Goal: Browse casually: Explore the website without a specific task or goal

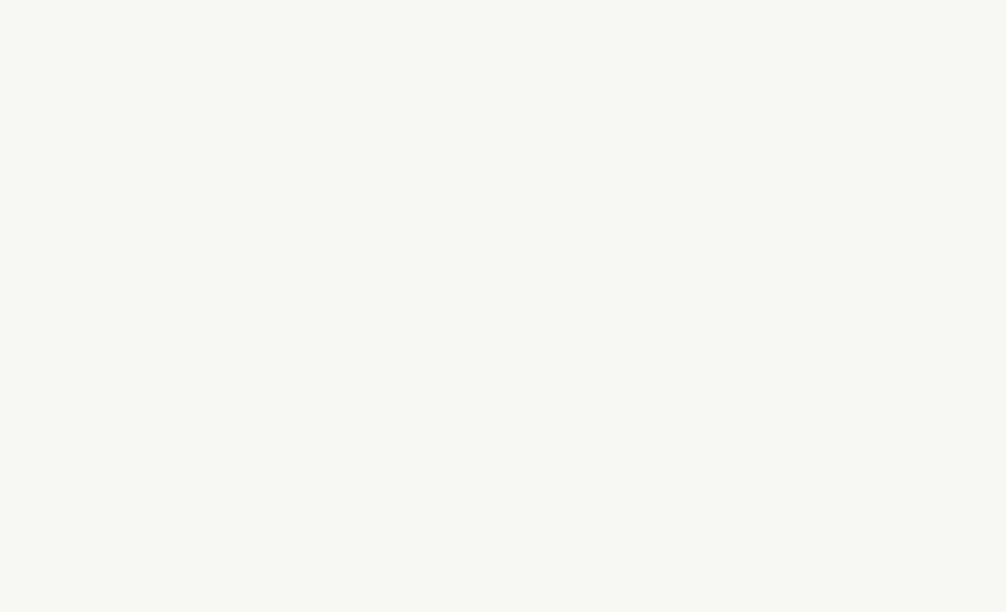
select select "FR"
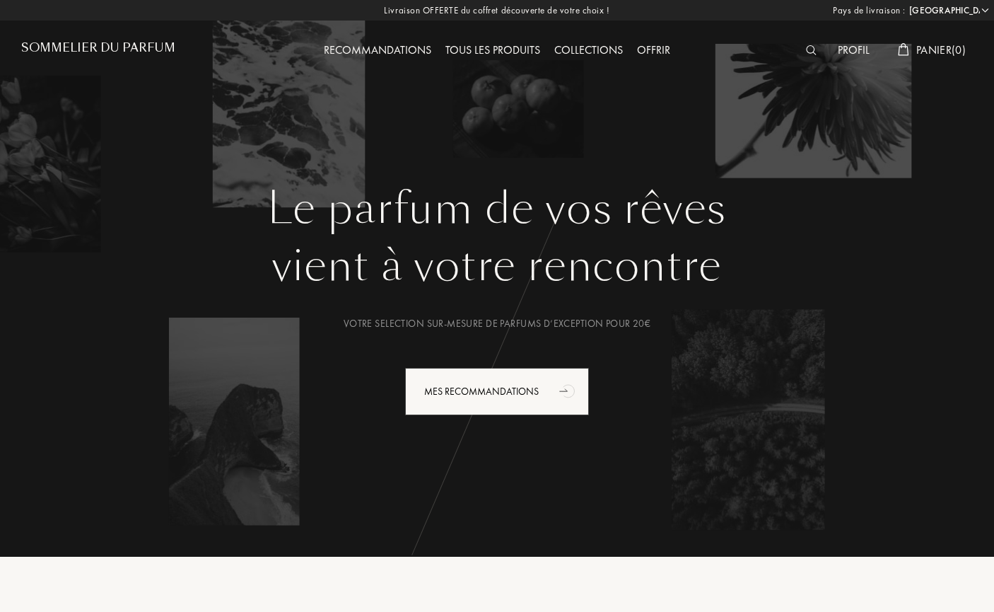
click at [513, 50] on div "Tous les produits" at bounding box center [492, 51] width 109 height 18
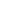
select select "FR"
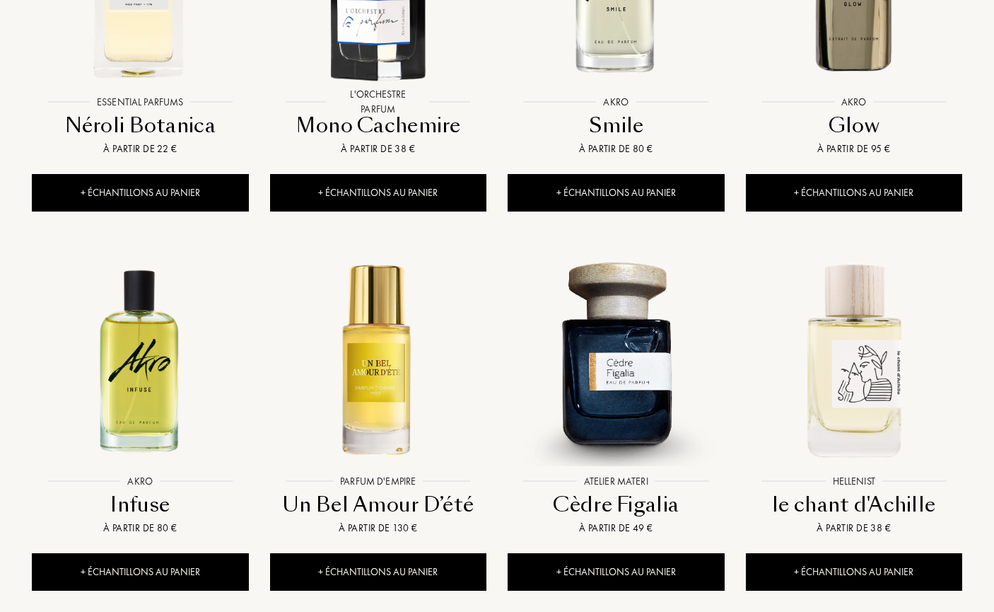
scroll to position [1381, 0]
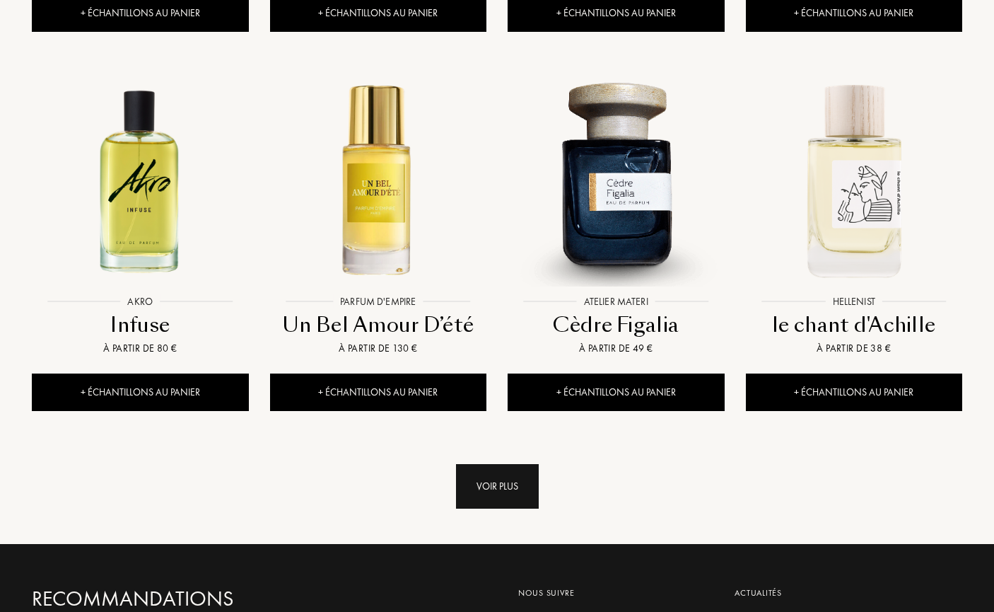
click at [485, 464] on div "Voir plus" at bounding box center [497, 486] width 83 height 45
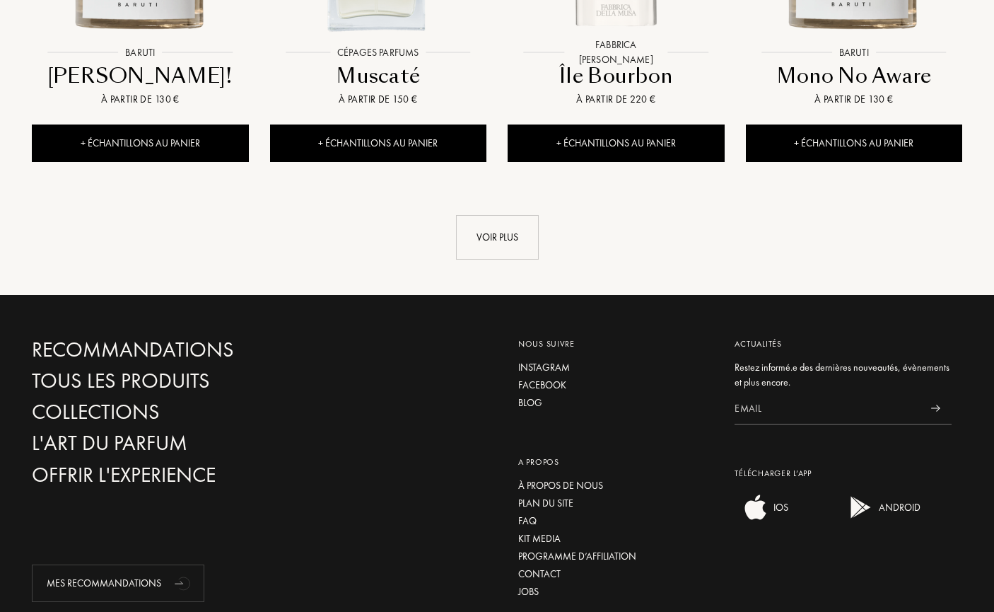
scroll to position [2782, 0]
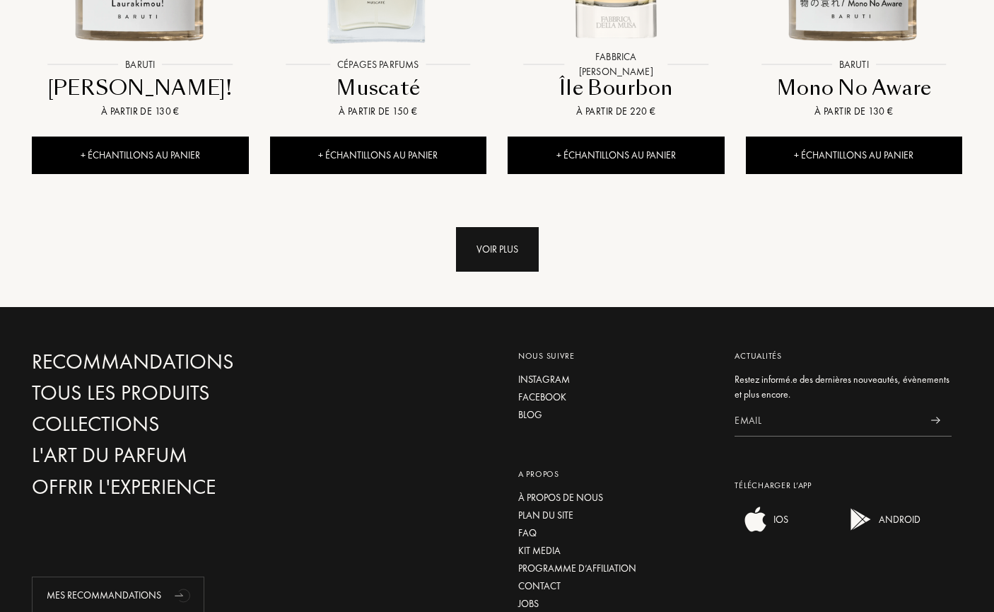
click at [485, 227] on div "Voir plus" at bounding box center [497, 249] width 83 height 45
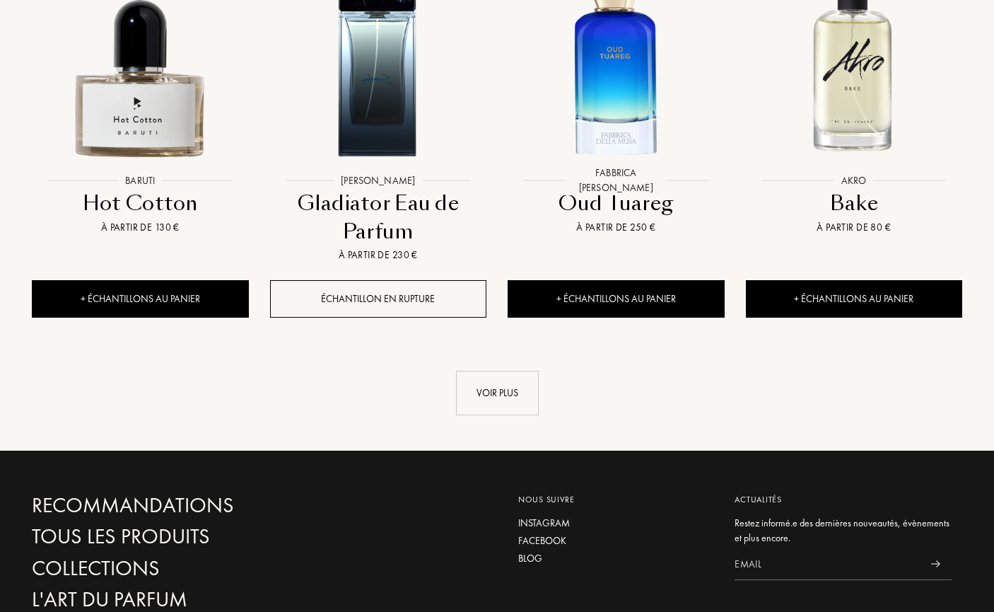
scroll to position [3966, 0]
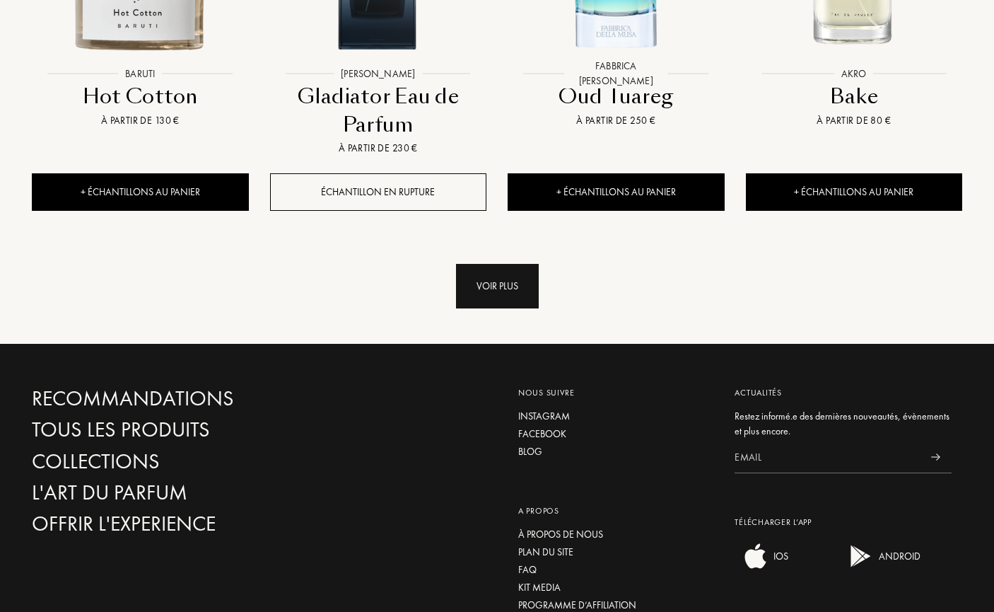
click at [496, 264] on div "Voir plus" at bounding box center [497, 286] width 83 height 45
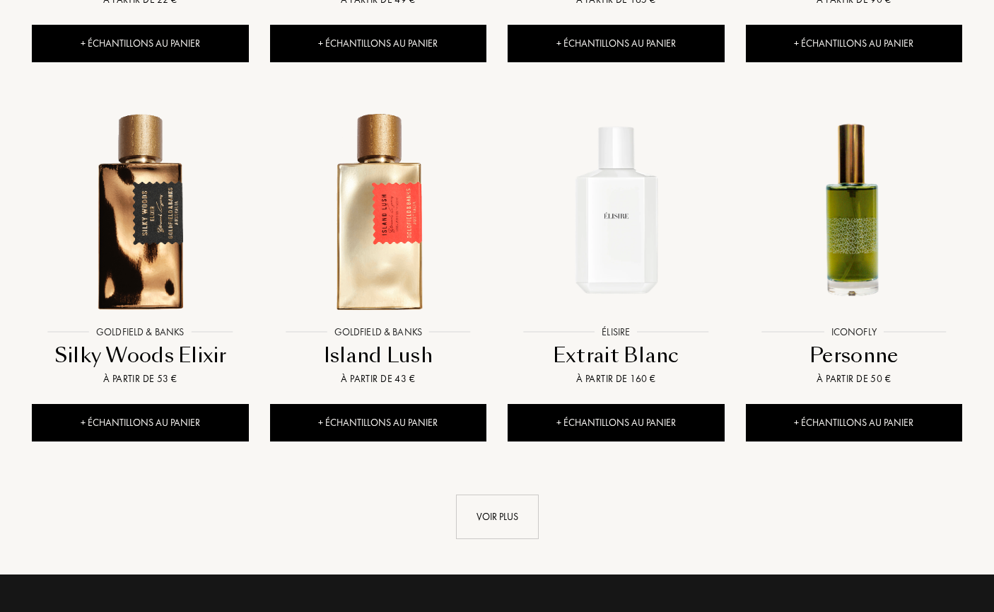
scroll to position [4963, 0]
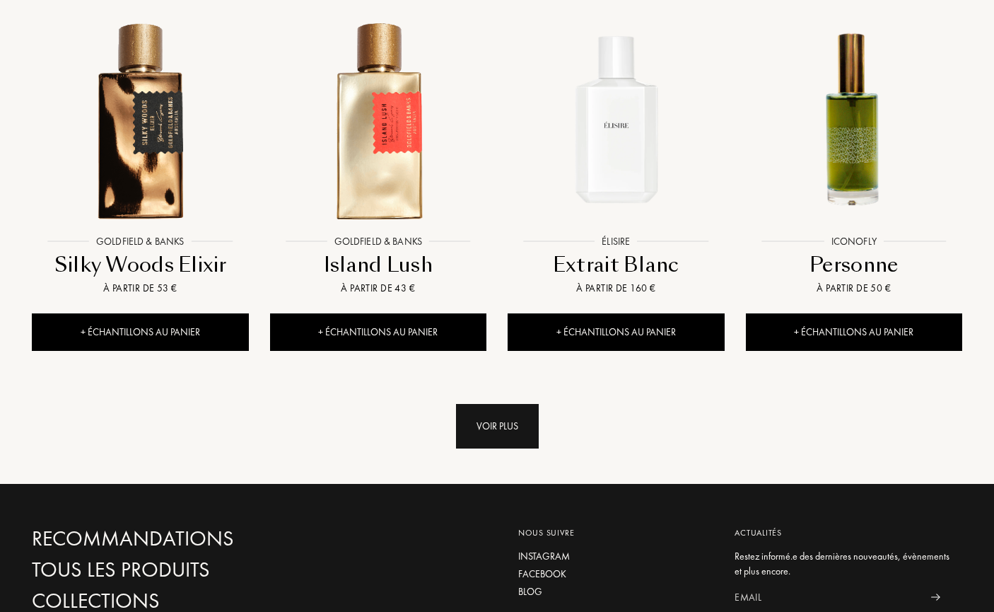
click at [517, 404] on div "Voir plus" at bounding box center [497, 426] width 83 height 45
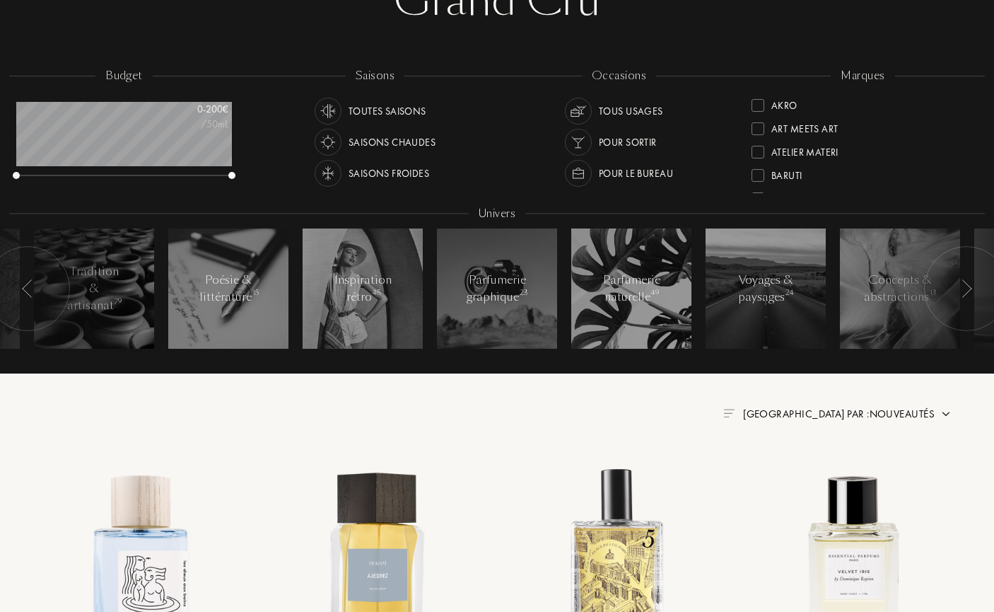
scroll to position [0, 0]
